Goal: Download file/media

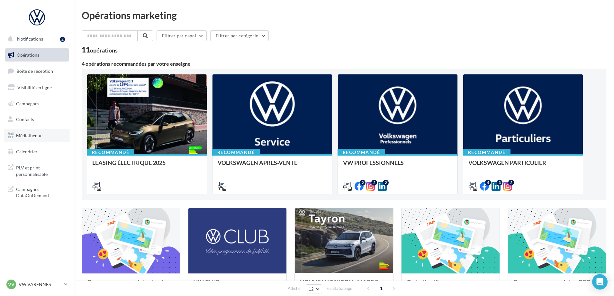
click at [34, 133] on span "Médiathèque" at bounding box center [29, 134] width 26 height 5
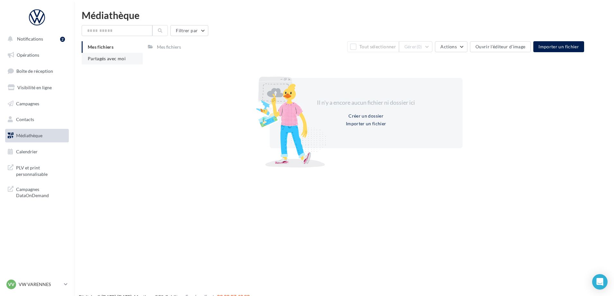
click at [102, 59] on span "Partagés avec moi" at bounding box center [107, 58] width 38 height 5
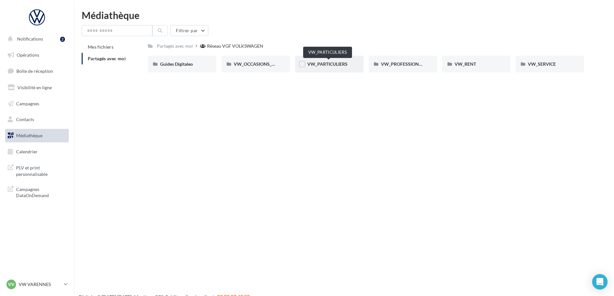
click at [309, 64] on span "VW_PARTICULIERS" at bounding box center [327, 63] width 40 height 5
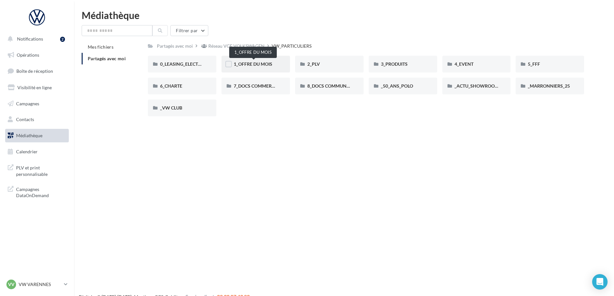
click at [241, 64] on span "1_OFFRE DU MOIS" at bounding box center [253, 63] width 39 height 5
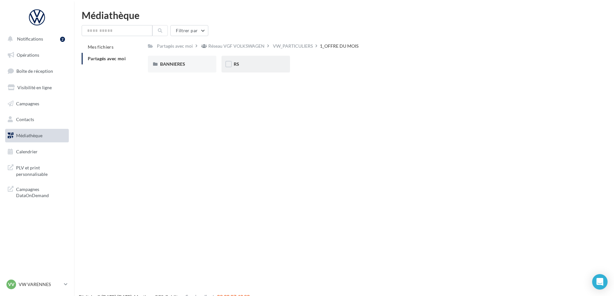
click at [243, 60] on div "RS" at bounding box center [256, 64] width 68 height 17
click at [189, 65] on div "AVEC [PERSON_NAME]" at bounding box center [182, 64] width 44 height 6
click at [232, 62] on div "T-CROSS" at bounding box center [256, 64] width 68 height 17
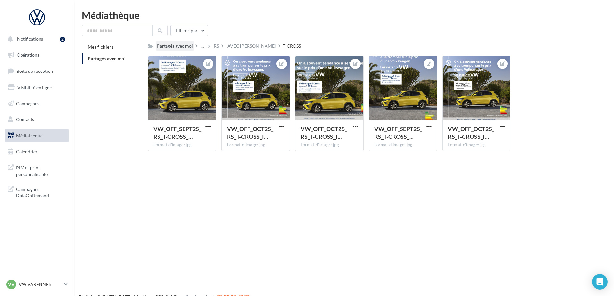
click at [174, 44] on div "Partagés avec moi" at bounding box center [175, 46] width 36 height 6
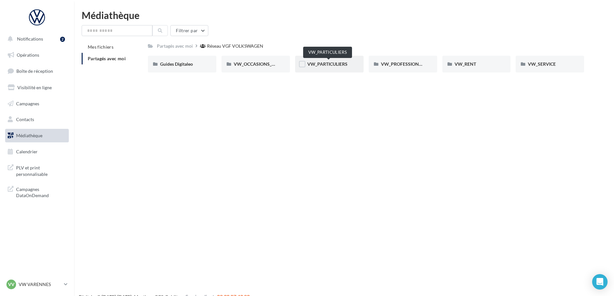
click at [325, 65] on span "VW_PARTICULIERS" at bounding box center [327, 63] width 40 height 5
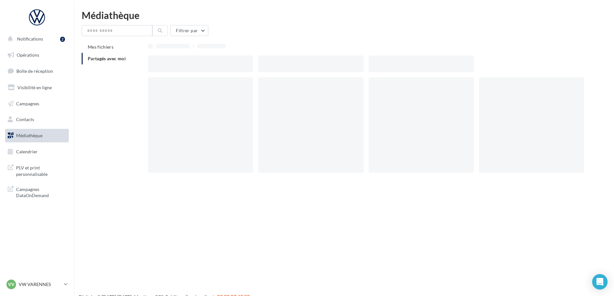
click at [325, 65] on div at bounding box center [310, 63] width 105 height 17
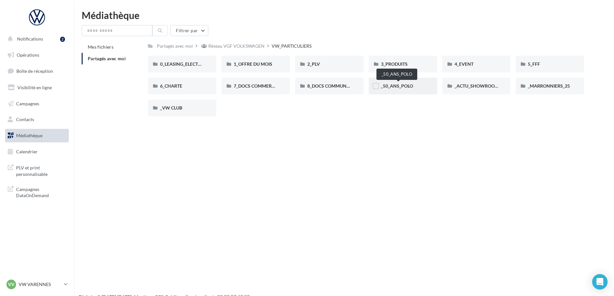
click at [403, 86] on span "_50_ANS_POLO" at bounding box center [397, 85] width 32 height 5
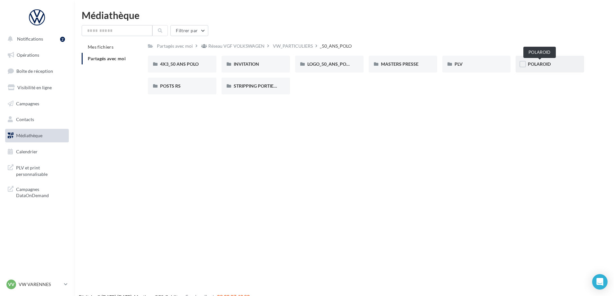
click at [537, 63] on span "POLAROID" at bounding box center [539, 63] width 23 height 5
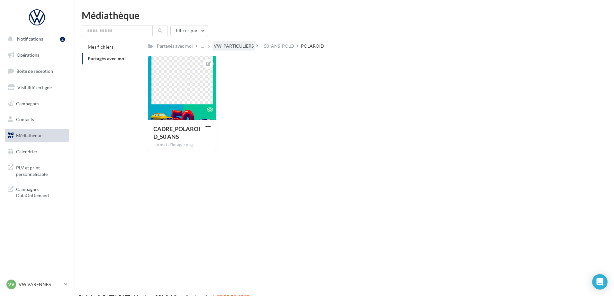
click at [232, 46] on div "VW_PARTICULIERS" at bounding box center [234, 46] width 40 height 6
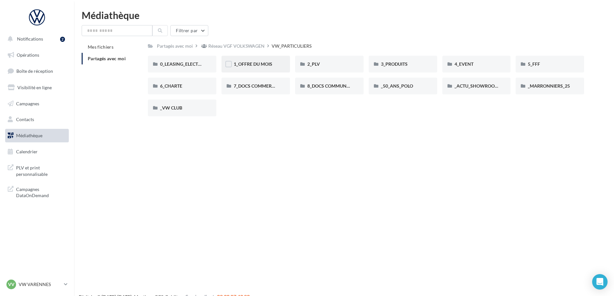
click at [256, 67] on div "1_OFFRE DU MOIS" at bounding box center [256, 64] width 44 height 6
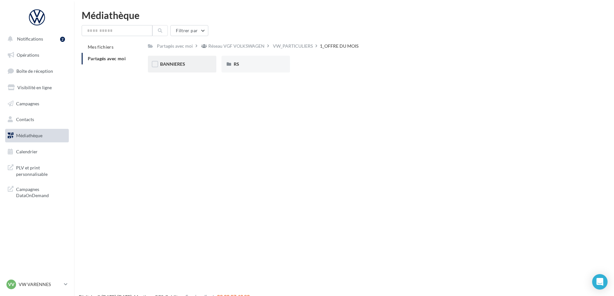
click at [192, 69] on div "BANNIERES" at bounding box center [182, 64] width 68 height 17
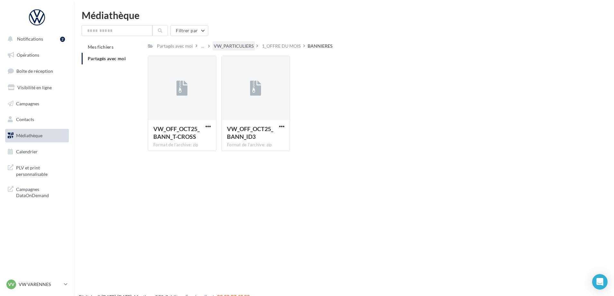
click at [237, 47] on div "VW_PARTICULIERS" at bounding box center [234, 46] width 40 height 6
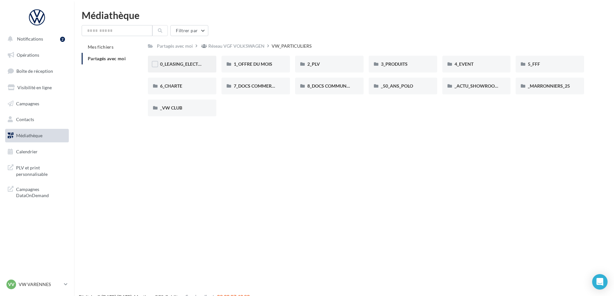
click at [180, 68] on div "0_LEASING_ELECTRIQUE" at bounding box center [182, 64] width 68 height 17
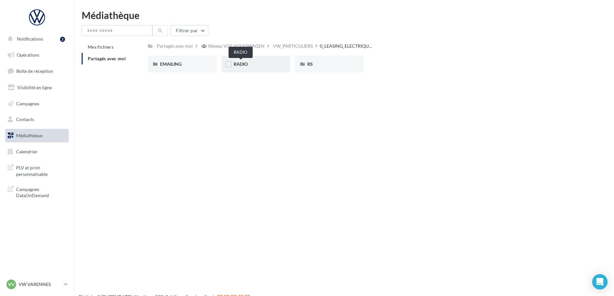
click at [246, 65] on span "RADIO" at bounding box center [241, 63] width 14 height 5
click at [167, 63] on span "ID.3" at bounding box center [164, 63] width 8 height 5
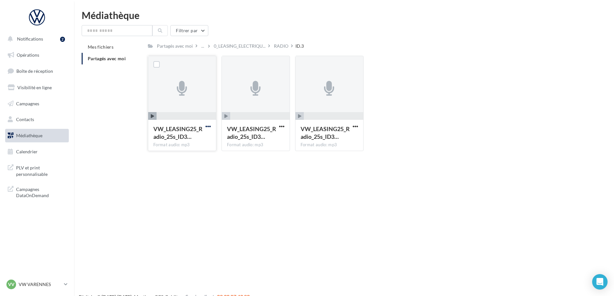
click at [209, 123] on span "button" at bounding box center [207, 125] width 5 height 5
click at [181, 140] on button "Télécharger" at bounding box center [180, 139] width 64 height 17
click at [283, 126] on span "button" at bounding box center [281, 125] width 5 height 5
click at [256, 141] on button "Télécharger" at bounding box center [254, 139] width 64 height 17
click at [356, 125] on span "button" at bounding box center [355, 125] width 5 height 5
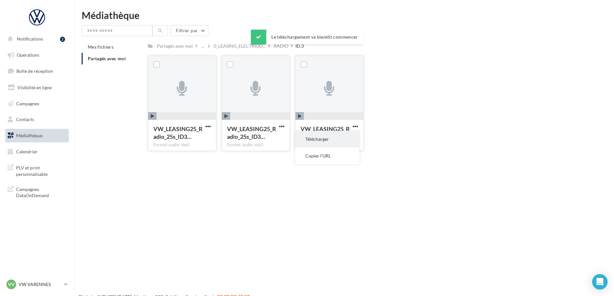
click at [324, 139] on button "Télécharger" at bounding box center [327, 139] width 64 height 17
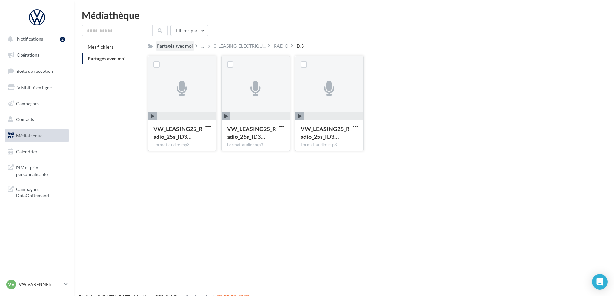
click at [184, 44] on div "Partagés avec moi" at bounding box center [175, 46] width 36 height 6
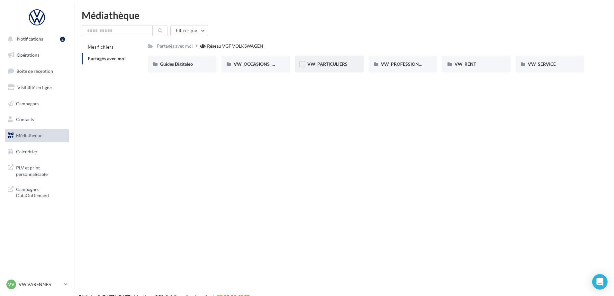
click at [329, 67] on div "VW_PARTICULIERS" at bounding box center [329, 64] width 44 height 6
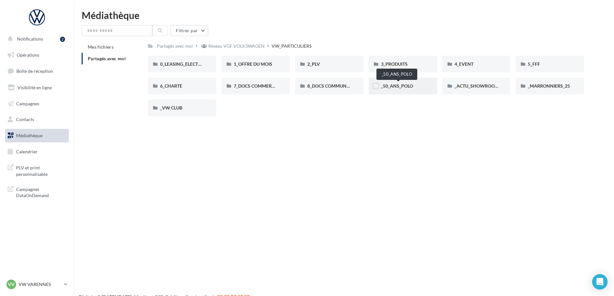
click at [397, 86] on span "_50_ANS_POLO" at bounding box center [397, 85] width 32 height 5
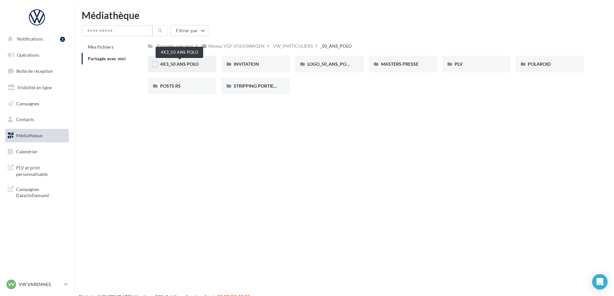
click at [176, 63] on span "4X3_50 ANS POLO" at bounding box center [179, 63] width 39 height 5
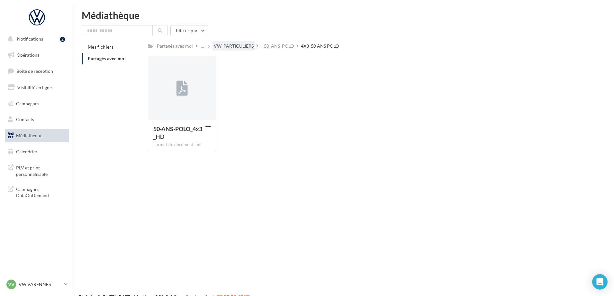
click at [235, 48] on div "VW_PARTICULIERS" at bounding box center [234, 46] width 40 height 6
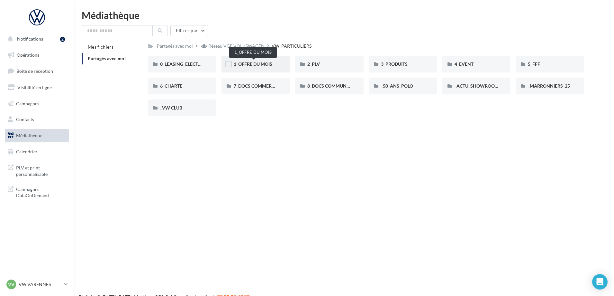
click at [272, 65] on span "1_OFFRE DU MOIS" at bounding box center [253, 63] width 39 height 5
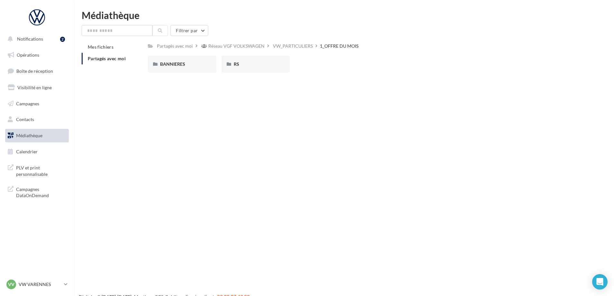
click at [282, 49] on div "VW_PARTICULIERS" at bounding box center [293, 46] width 40 height 6
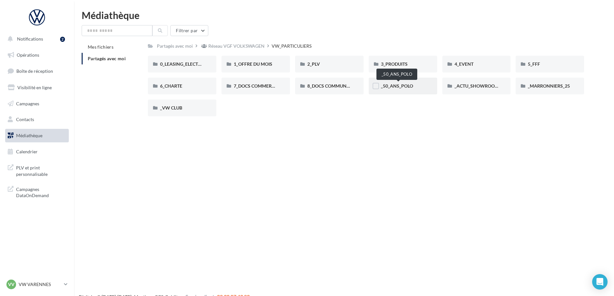
click at [401, 85] on span "_50_ANS_POLO" at bounding box center [397, 85] width 32 height 5
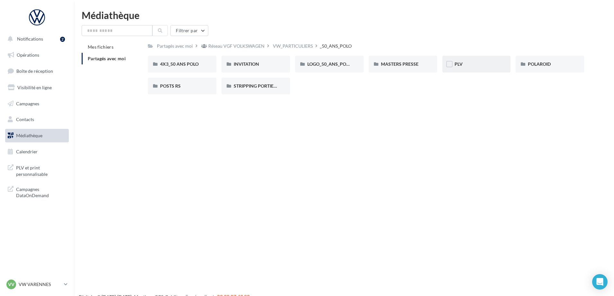
click at [454, 66] on div "PLV" at bounding box center [476, 64] width 68 height 17
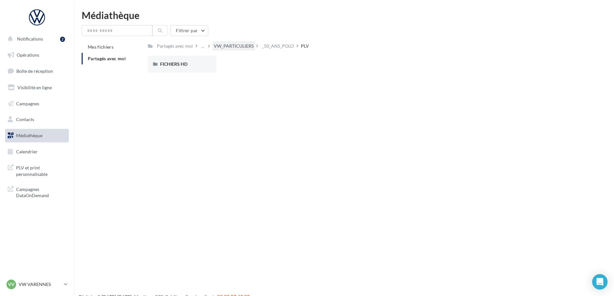
click at [238, 45] on div "VW_PARTICULIERS" at bounding box center [234, 46] width 40 height 6
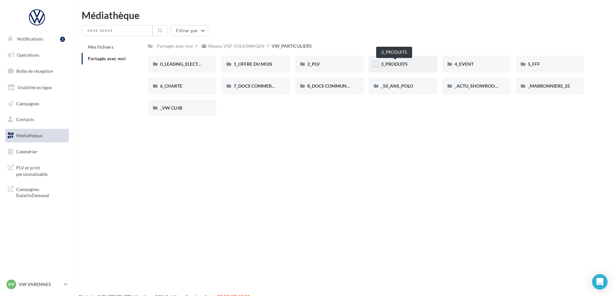
click at [395, 65] on span "3_PRODUITS" at bounding box center [394, 63] width 27 height 5
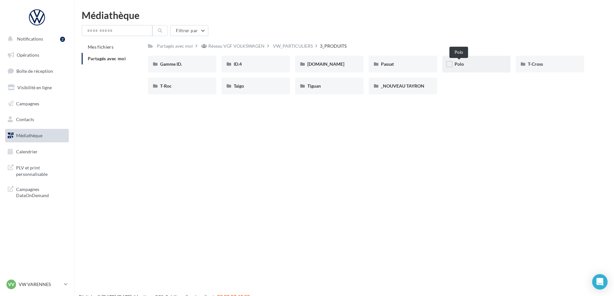
click at [455, 63] on span "Polo" at bounding box center [459, 63] width 9 height 5
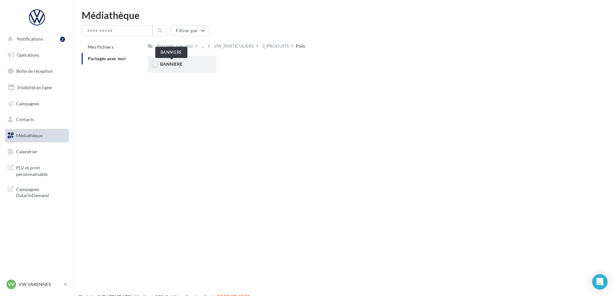
click at [167, 62] on span "BANNIERE" at bounding box center [171, 63] width 23 height 5
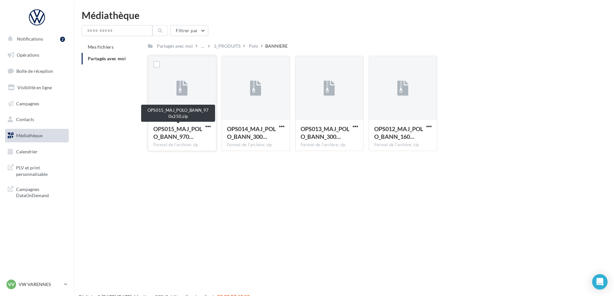
click at [175, 127] on span "OPS015_MAJ_POLO_BANN_970…" at bounding box center [177, 132] width 49 height 15
click at [184, 137] on span "OPS015_MAJ_POLO_BANN_970…" at bounding box center [177, 132] width 49 height 15
click at [95, 60] on span "Partagés avec moi" at bounding box center [107, 58] width 38 height 5
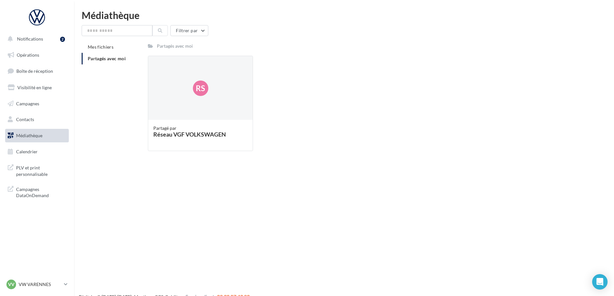
click at [184, 48] on div "Partagés avec moi" at bounding box center [175, 46] width 36 height 6
click at [178, 48] on div "Partagés avec moi" at bounding box center [175, 46] width 36 height 6
click at [168, 43] on div "Partagés avec moi" at bounding box center [175, 46] width 36 height 6
click at [101, 59] on span "Partagés avec moi" at bounding box center [107, 58] width 38 height 5
click at [29, 132] on link "Médiathèque" at bounding box center [37, 136] width 66 height 14
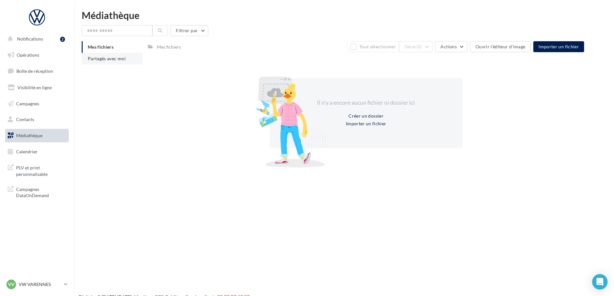
click at [102, 60] on span "Partagés avec moi" at bounding box center [107, 58] width 38 height 5
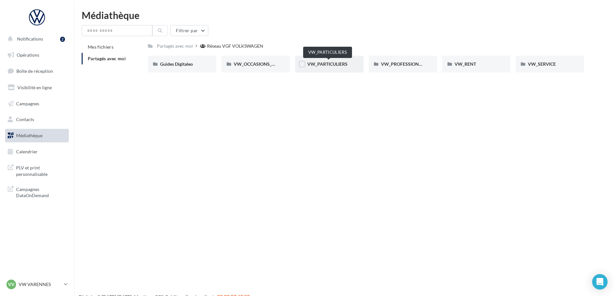
click at [337, 65] on span "VW_PARTICULIERS" at bounding box center [327, 63] width 40 height 5
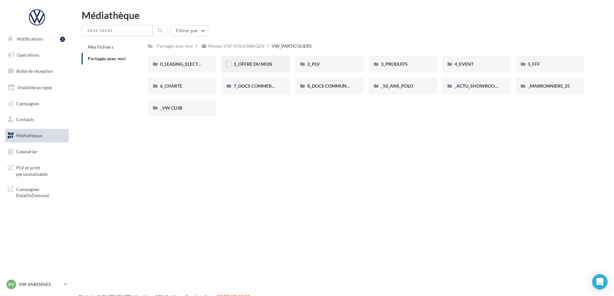
click at [260, 59] on div "1_OFFRE DU MOIS" at bounding box center [256, 64] width 68 height 17
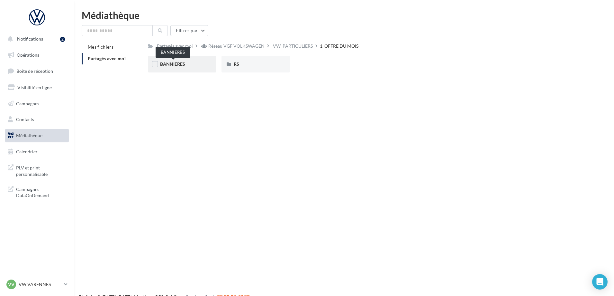
click at [174, 63] on span "BANNIERES" at bounding box center [172, 63] width 25 height 5
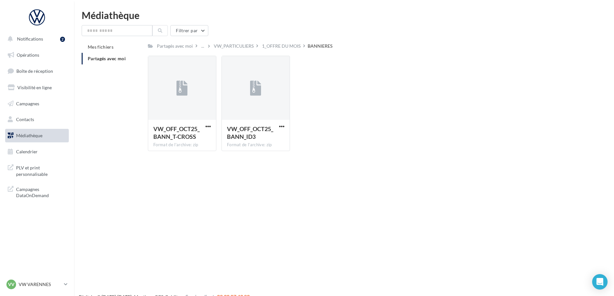
click at [249, 47] on div "VW_PARTICULIERS" at bounding box center [234, 46] width 40 height 6
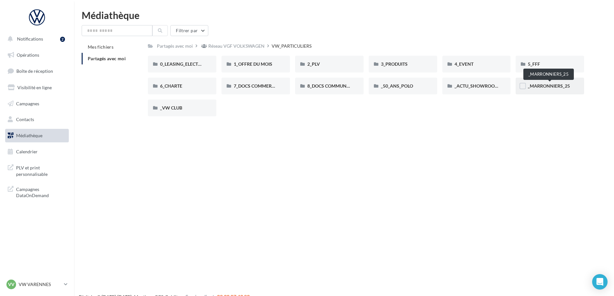
click at [536, 86] on span "_MARRONNIERS_25" at bounding box center [549, 85] width 42 height 5
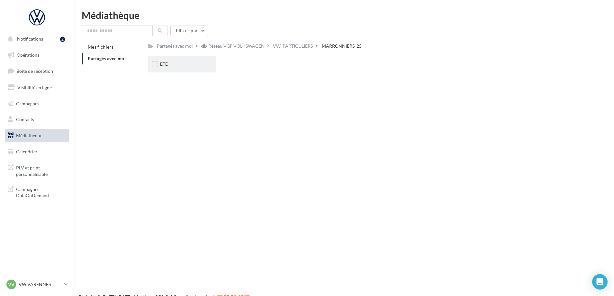
click at [170, 62] on div "ETE" at bounding box center [182, 64] width 44 height 6
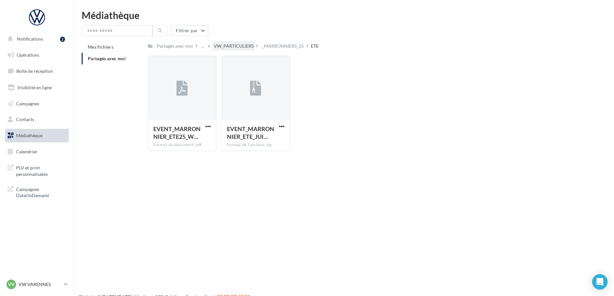
click at [235, 45] on div "VW_PARTICULIERS" at bounding box center [234, 46] width 40 height 6
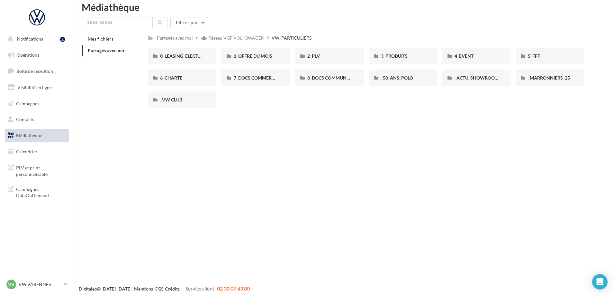
scroll to position [10, 0]
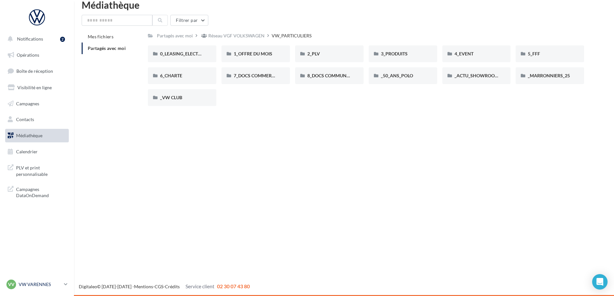
click at [51, 282] on p "VW VARENNES" at bounding box center [40, 284] width 43 height 6
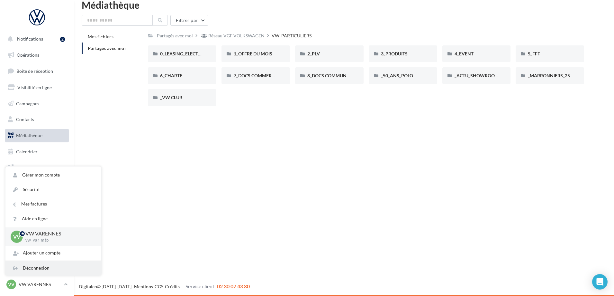
click at [42, 269] on div "Déconnexion" at bounding box center [53, 267] width 96 height 14
